Goal: Book appointment/travel/reservation

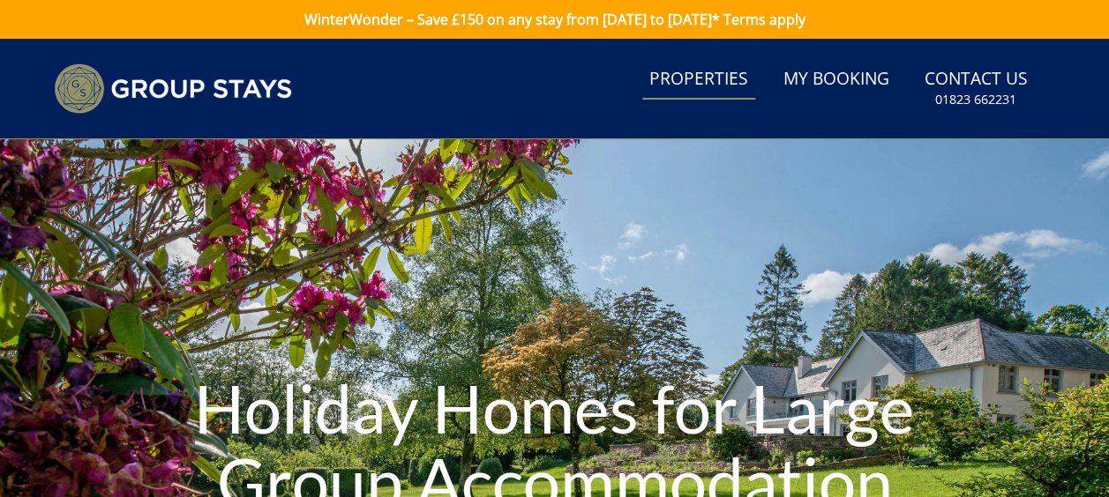
drag, startPoint x: 690, startPoint y: 63, endPoint x: 701, endPoint y: 69, distance: 13.0
click at [690, 63] on link "Properties" at bounding box center [698, 80] width 113 height 40
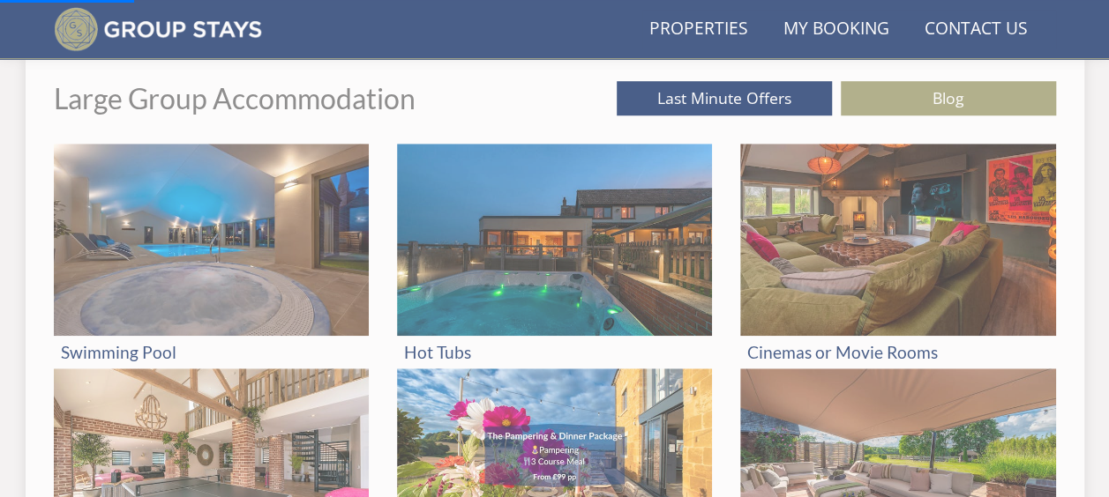
scroll to position [664, 0]
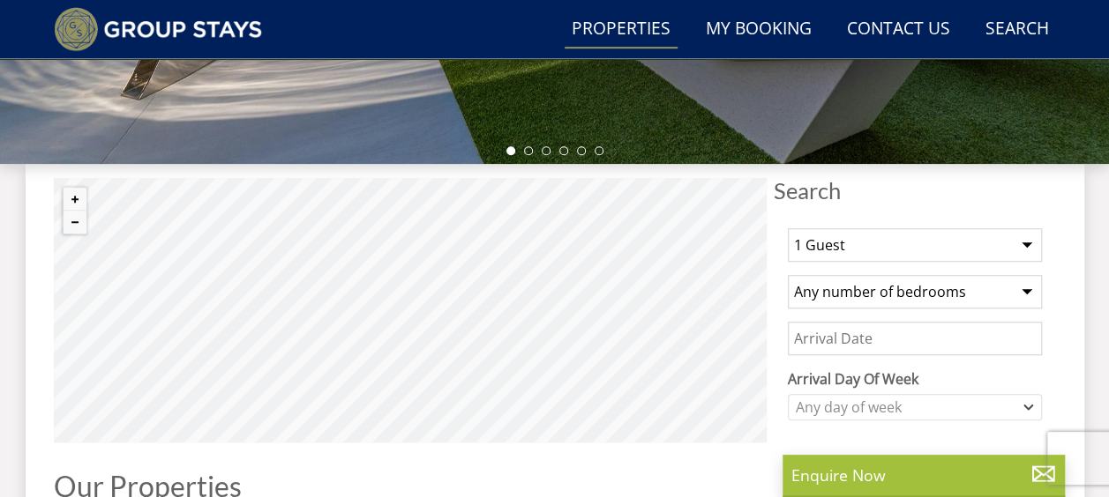
scroll to position [529, 0]
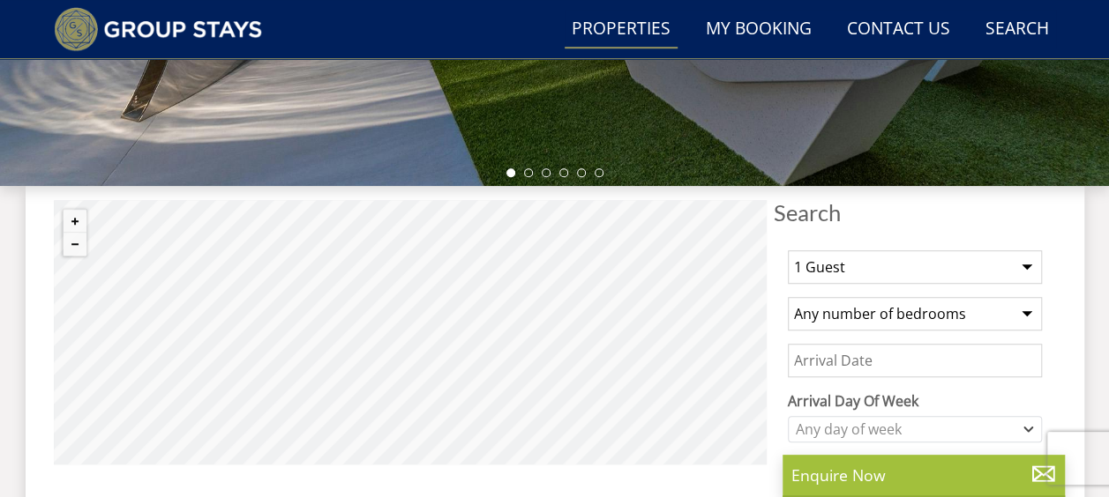
click at [916, 314] on select "Any number of bedrooms 3 Bedrooms 4 Bedrooms 5 Bedrooms 6 Bedrooms 7 Bedrooms 8…" at bounding box center [915, 314] width 254 height 34
select select "8"
click at [788, 297] on select "Any number of bedrooms 3 Bedrooms 4 Bedrooms 5 Bedrooms 6 Bedrooms 7 Bedrooms 8…" at bounding box center [915, 314] width 254 height 34
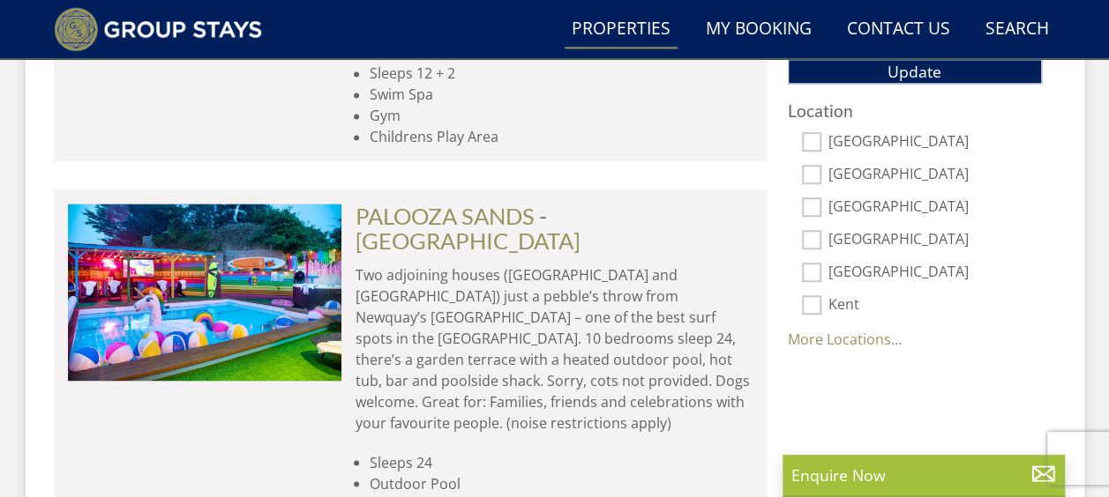
scroll to position [1235, 0]
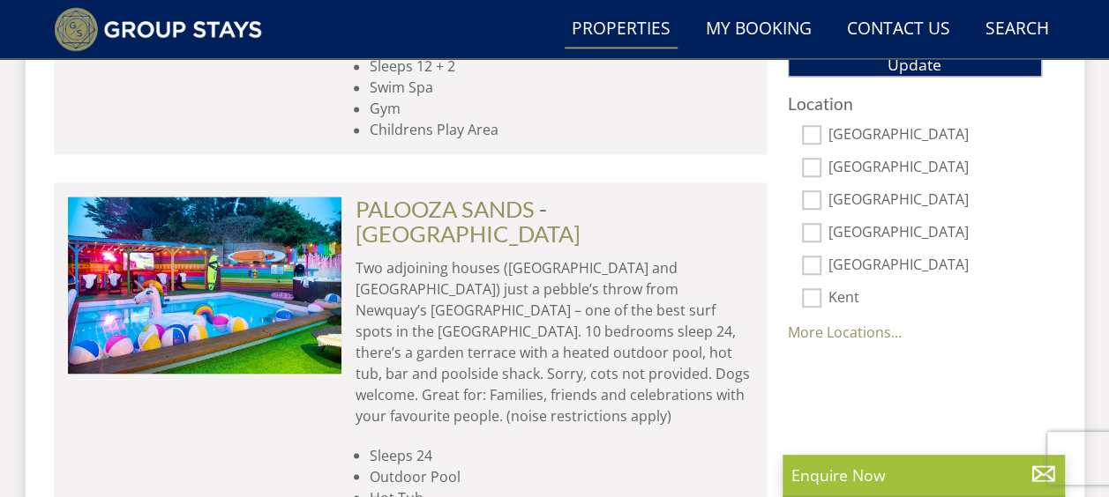
click at [817, 126] on input "[GEOGRAPHIC_DATA]" at bounding box center [811, 134] width 19 height 19
checkbox input "true"
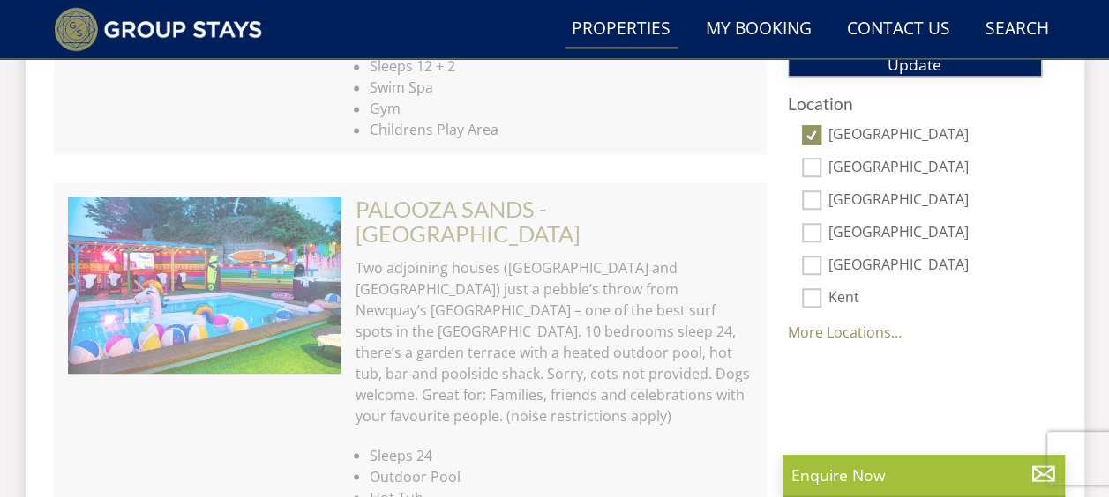
click at [946, 62] on button "Update" at bounding box center [915, 64] width 254 height 25
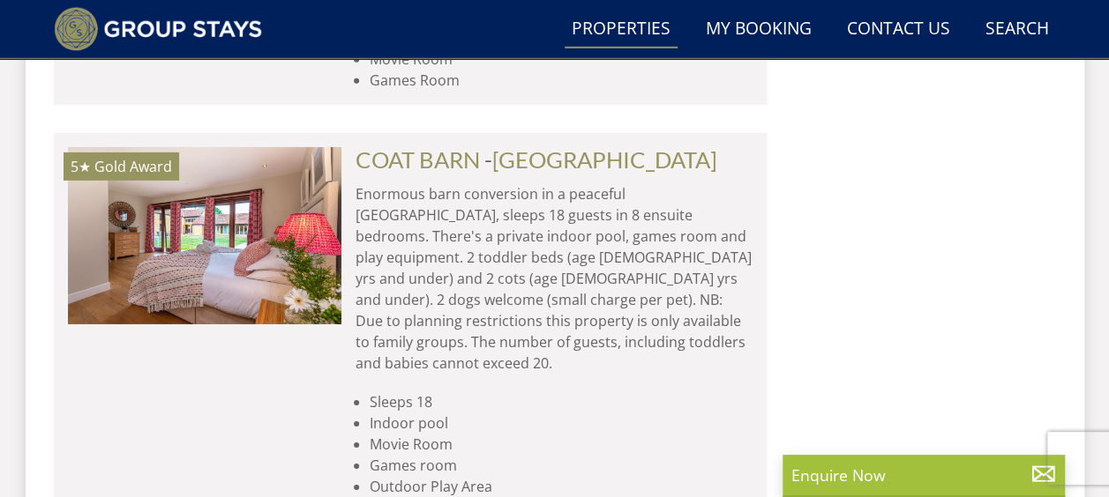
scroll to position [2558, 0]
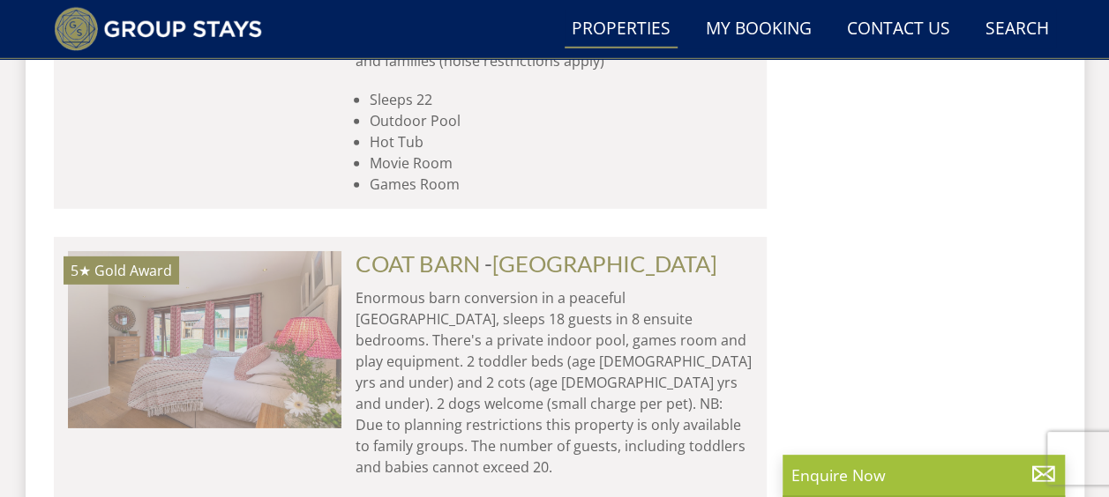
click at [146, 251] on img at bounding box center [204, 339] width 273 height 176
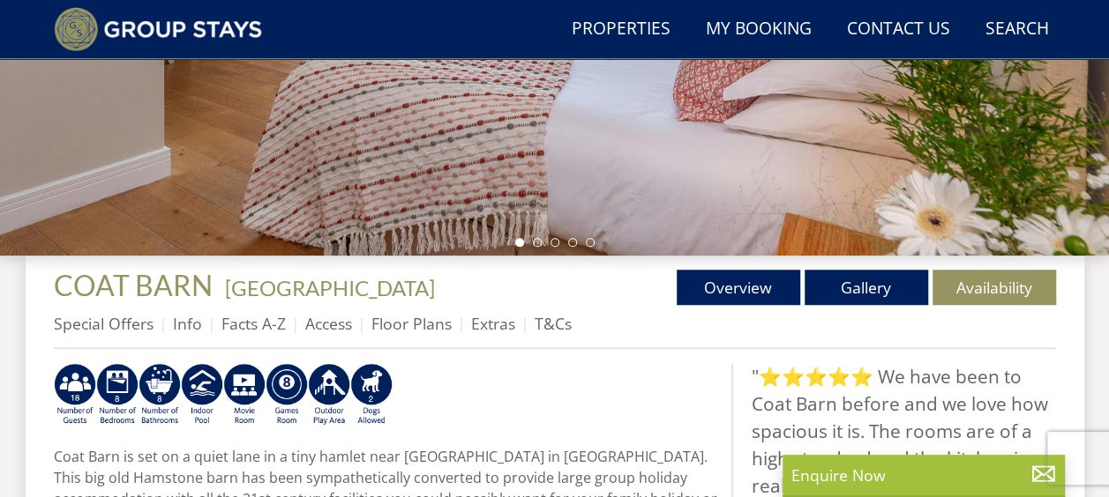
scroll to position [529, 0]
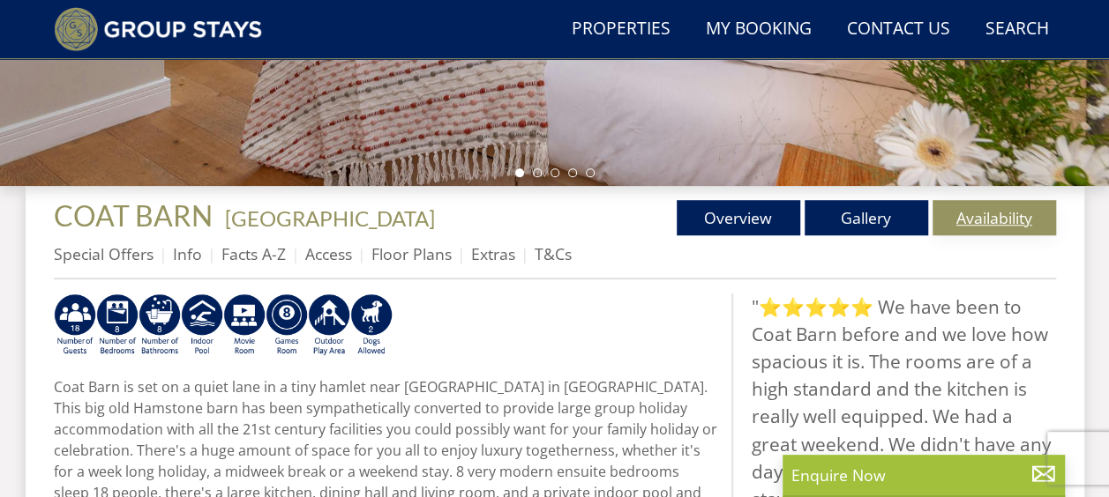
click at [997, 213] on link "Availability" at bounding box center [993, 217] width 123 height 35
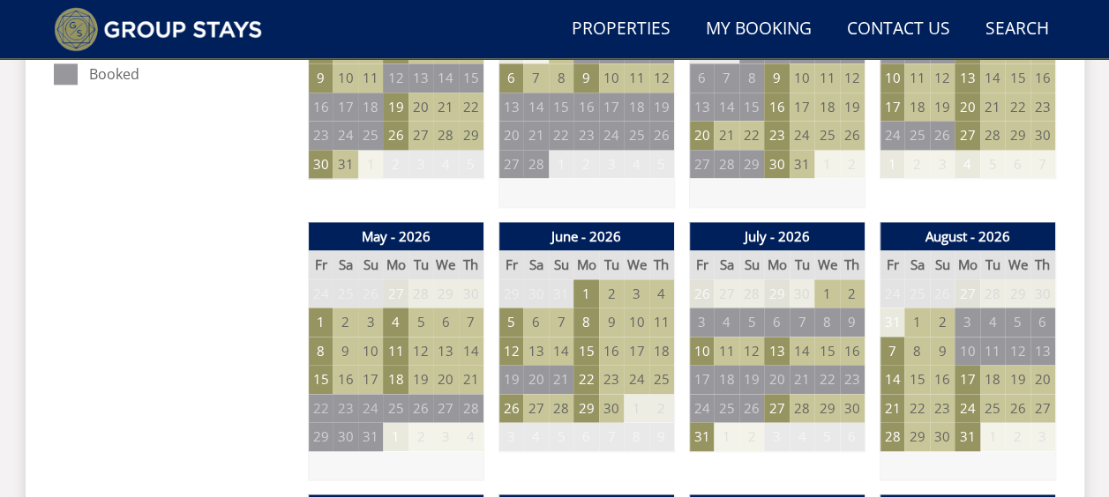
scroll to position [1411, 0]
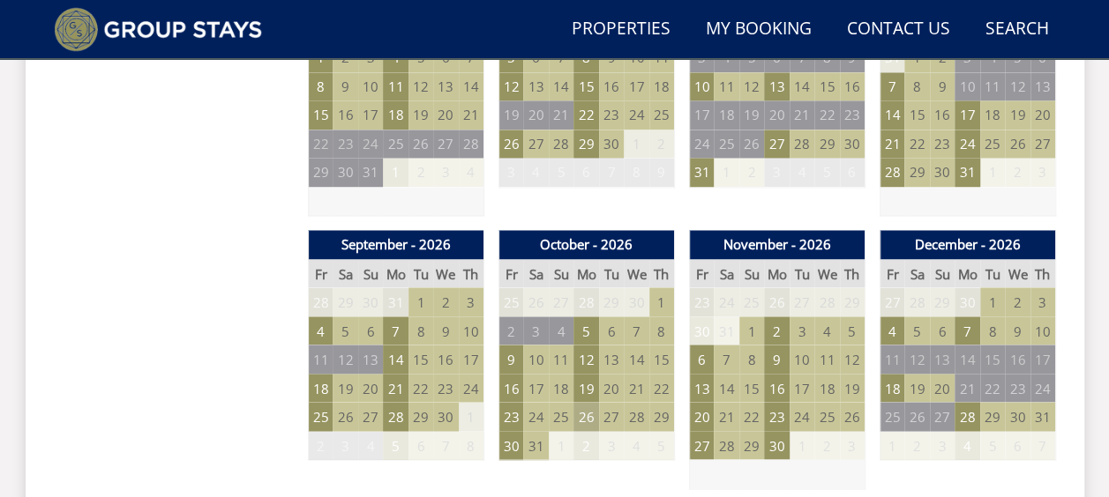
click at [584, 418] on td "26" at bounding box center [585, 416] width 25 height 29
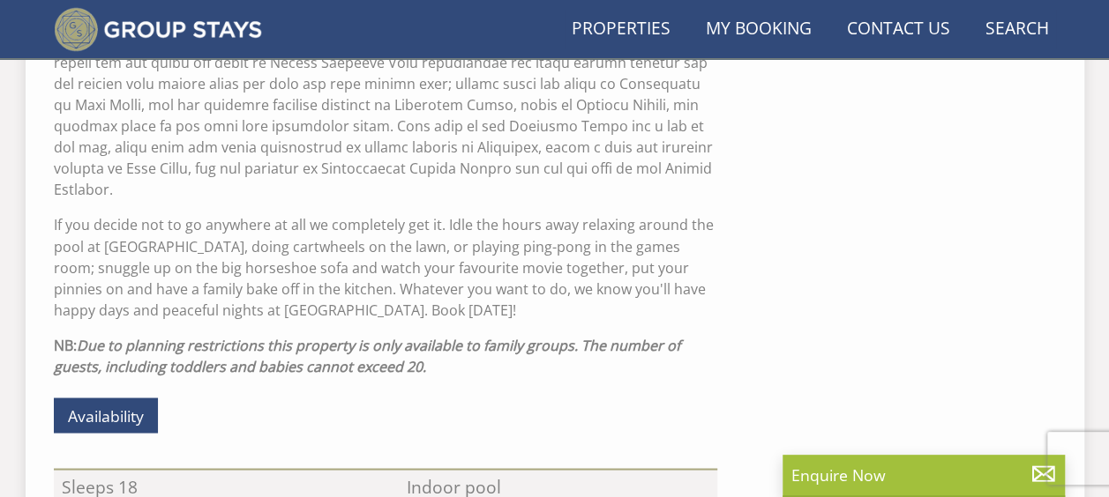
scroll to position [529, 0]
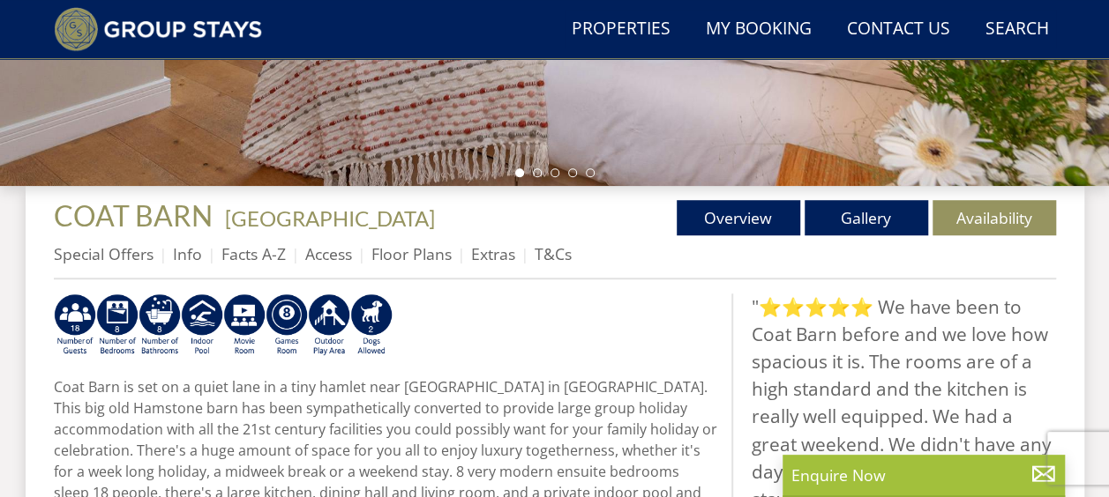
select select "8"
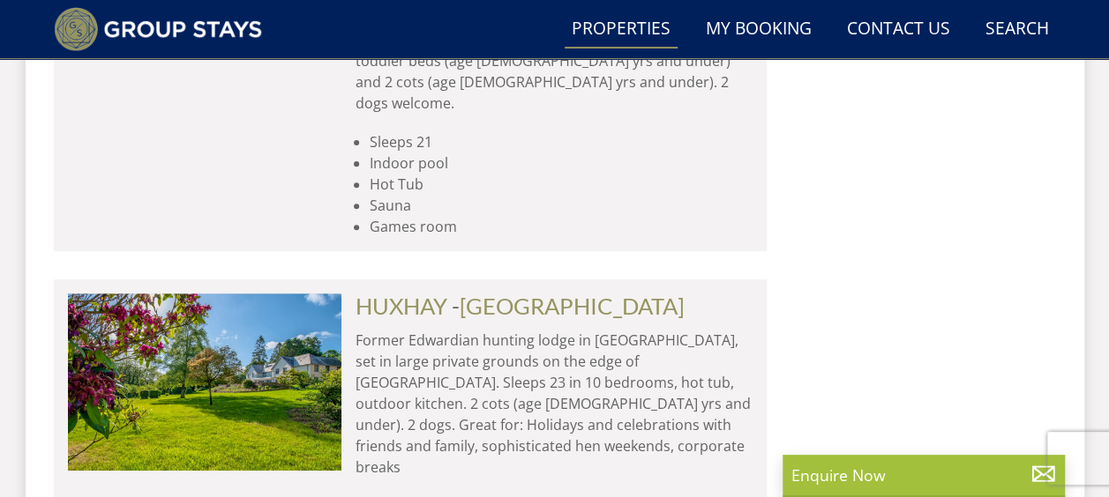
scroll to position [6968, 0]
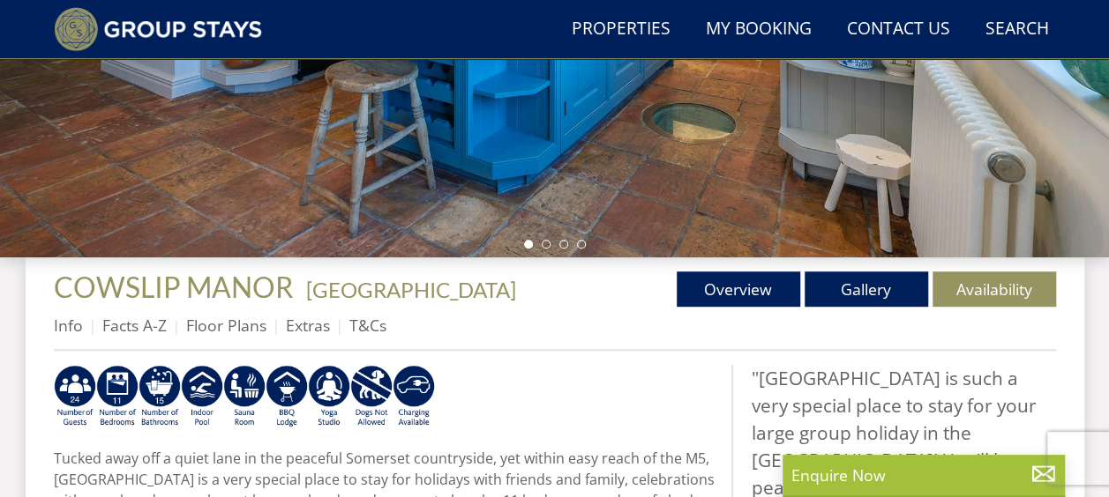
scroll to position [529, 0]
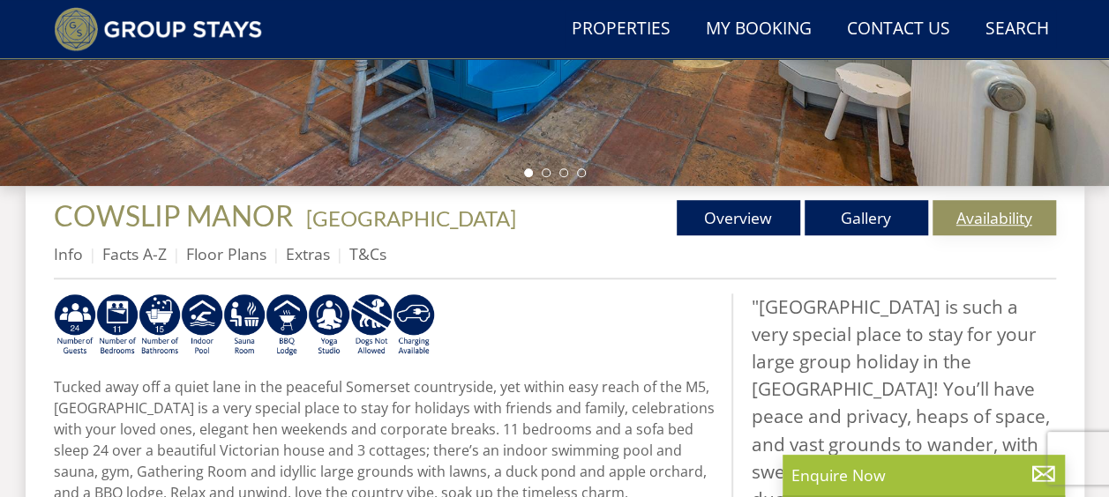
click at [981, 210] on link "Availability" at bounding box center [993, 217] width 123 height 35
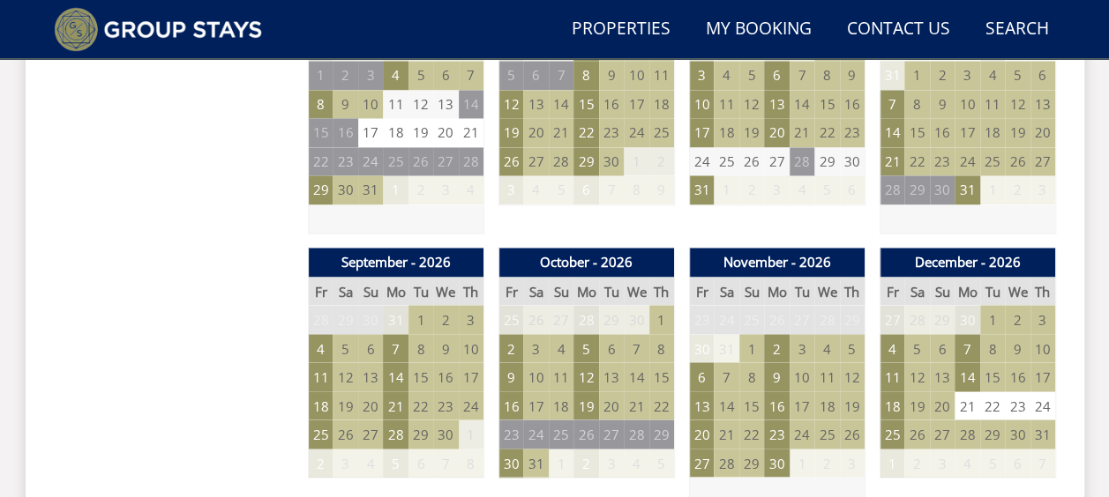
scroll to position [1499, 0]
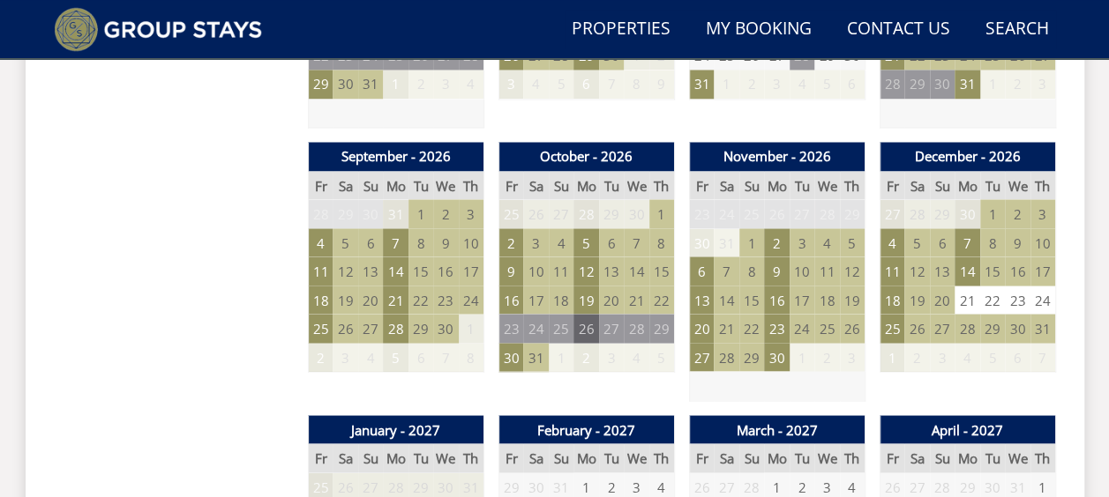
click at [592, 319] on td "26" at bounding box center [585, 328] width 25 height 29
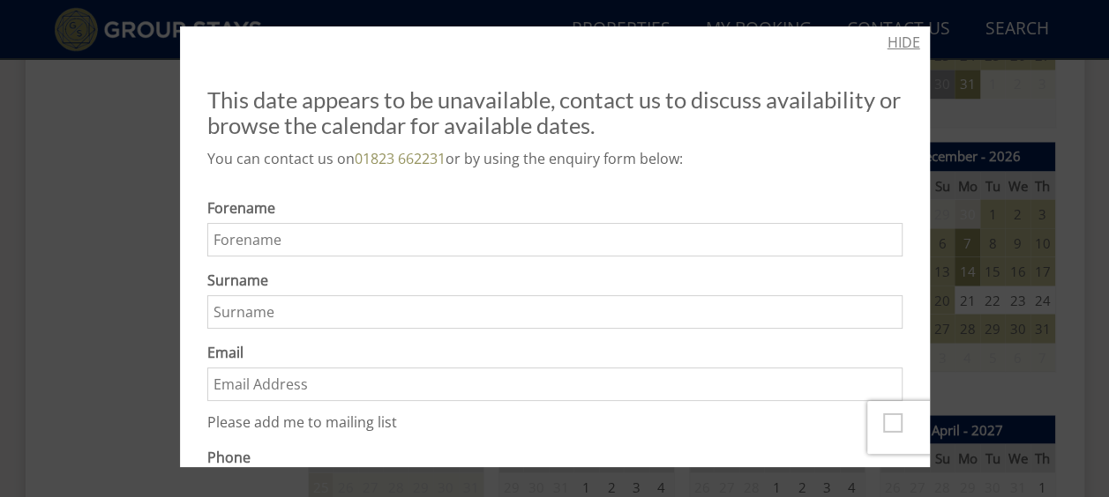
click at [896, 42] on link "HIDE" at bounding box center [903, 42] width 33 height 21
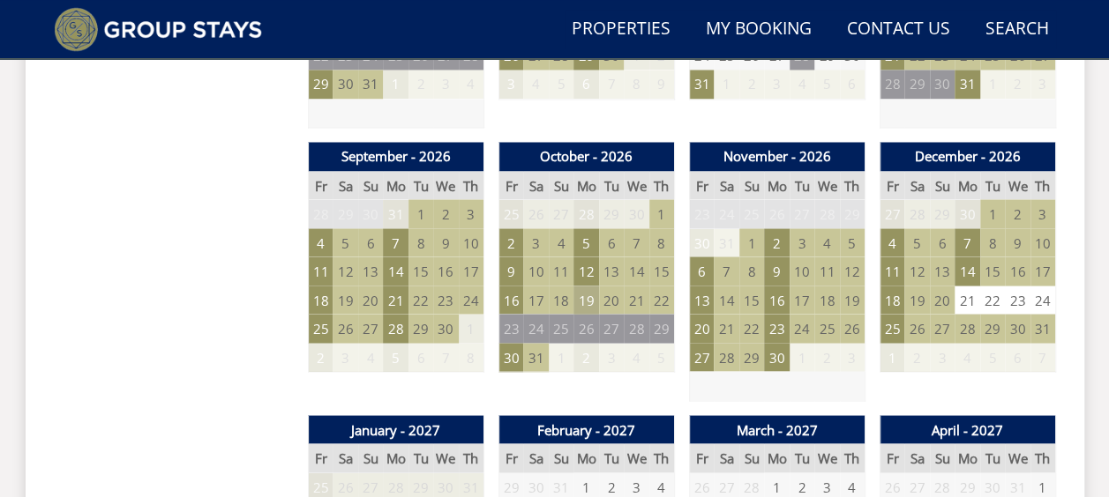
click at [582, 303] on td "19" at bounding box center [585, 300] width 25 height 29
click at [604, 336] on link at bounding box center [588, 336] width 31 height 31
click at [400, 332] on td "28" at bounding box center [395, 328] width 25 height 29
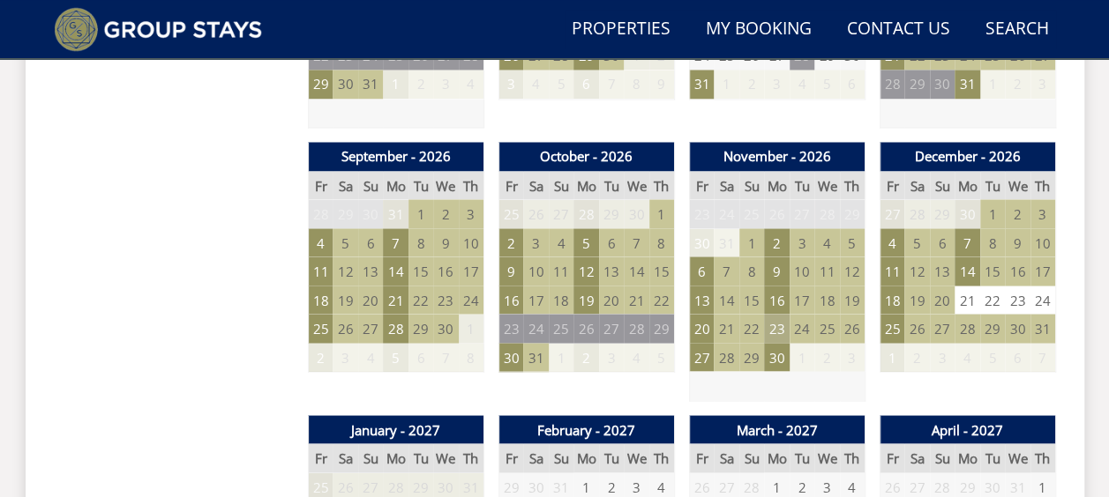
click at [776, 325] on td "23" at bounding box center [776, 328] width 25 height 29
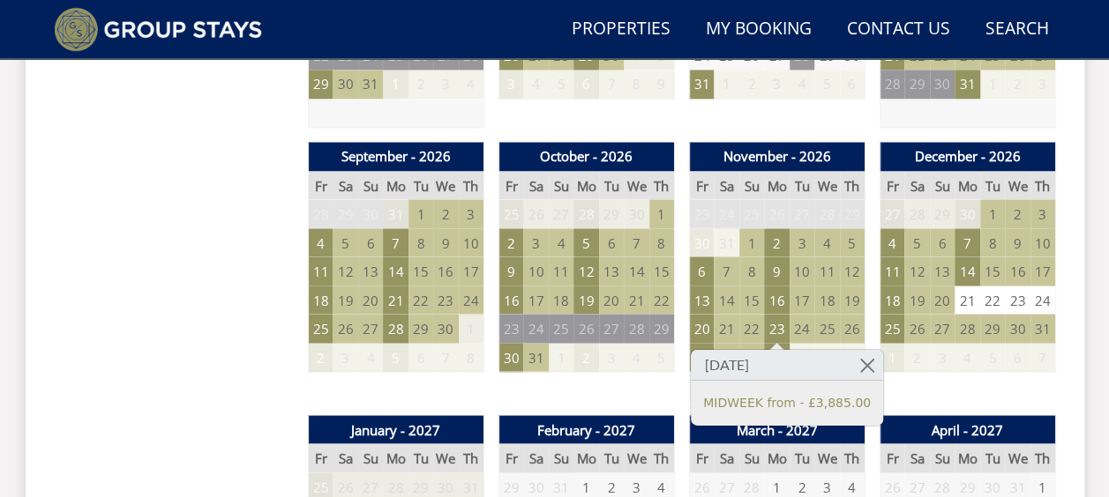
click at [919, 379] on div "December - 2026 Fr Sa Su Mo Tu We Th 27 28 29 30 1 2 3 4 5 6 7 8 9 10 11 12" at bounding box center [967, 271] width 176 height 259
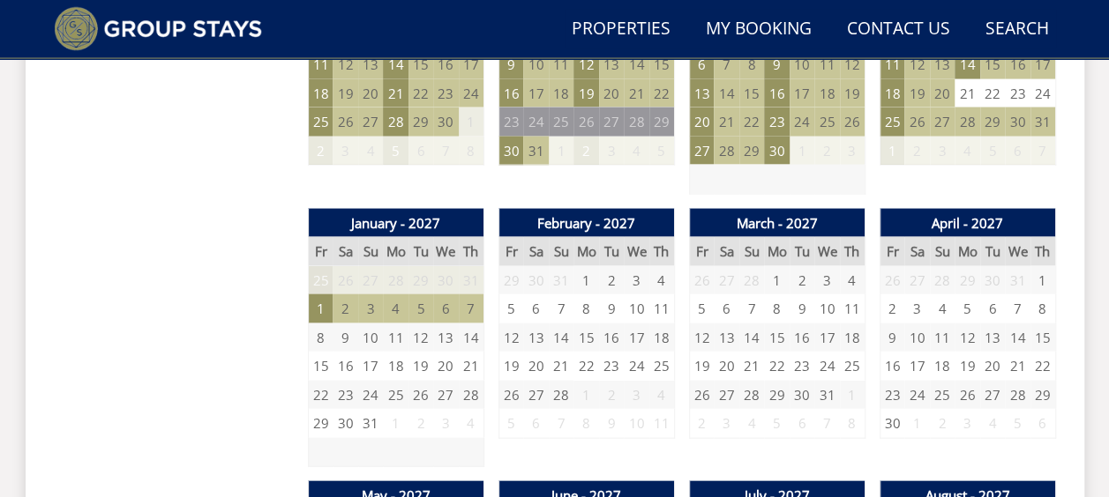
scroll to position [1764, 0]
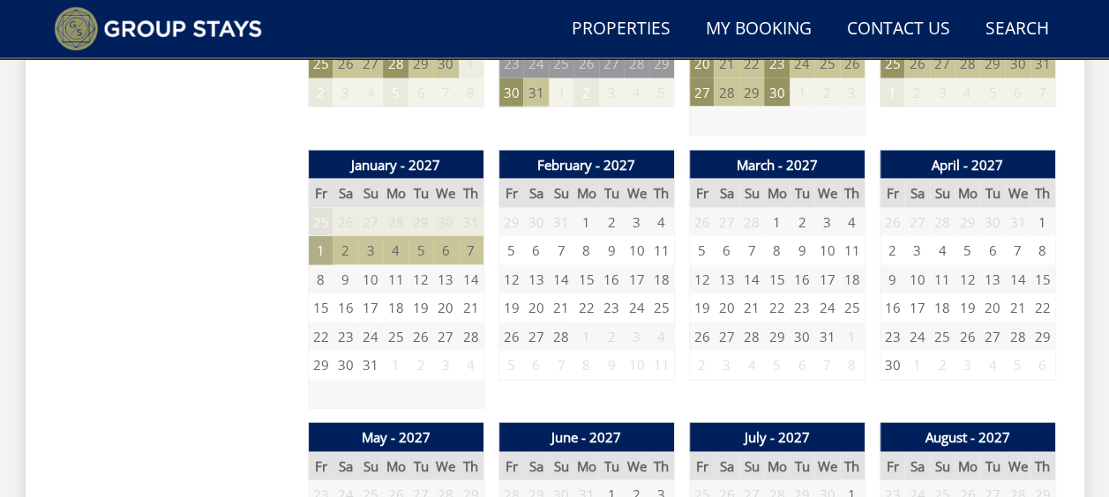
click at [328, 240] on td "1" at bounding box center [320, 250] width 25 height 29
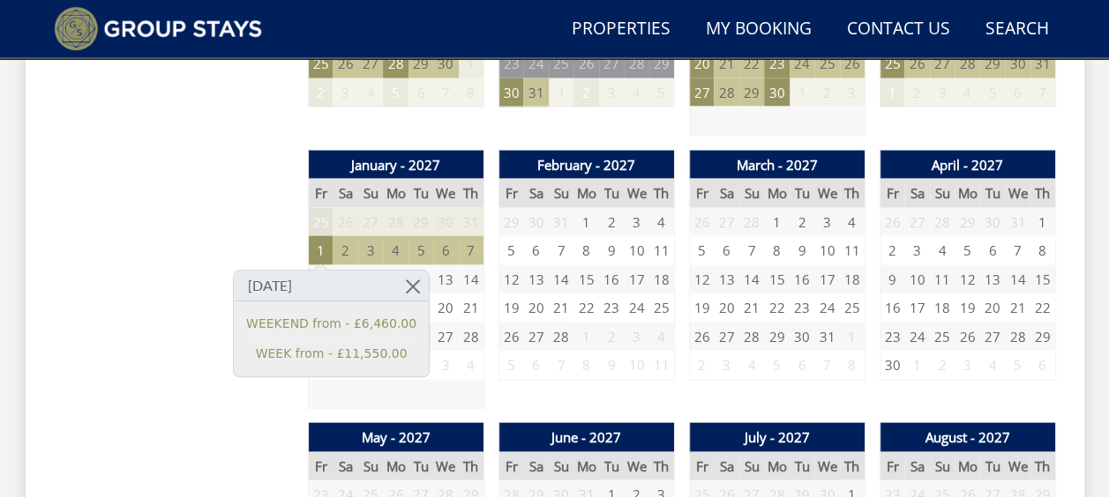
click at [242, 212] on div "Prices and Availability You can browse the calendar to find an available start …" at bounding box center [174, 280] width 240 height 2443
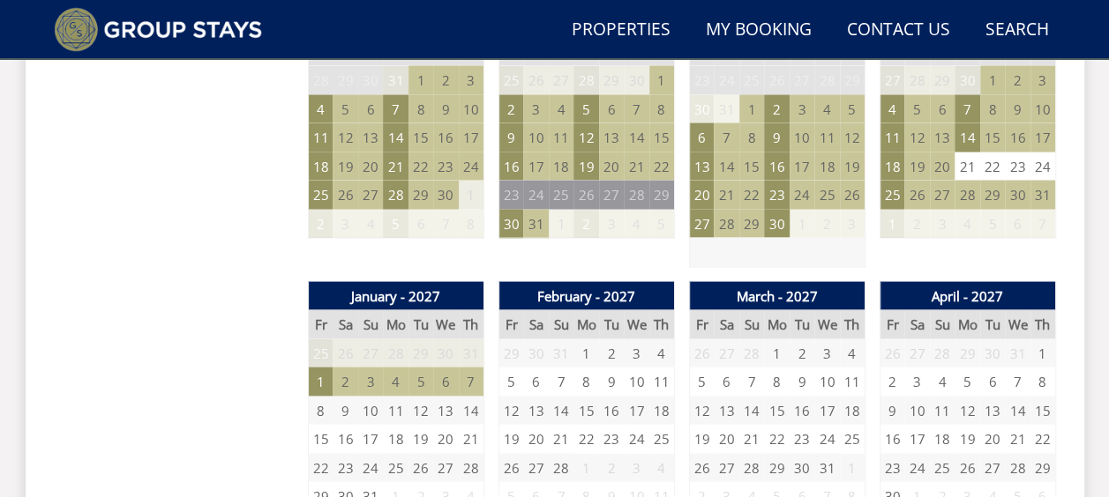
scroll to position [1499, 0]
